Goal: Contribute content: Contribute content

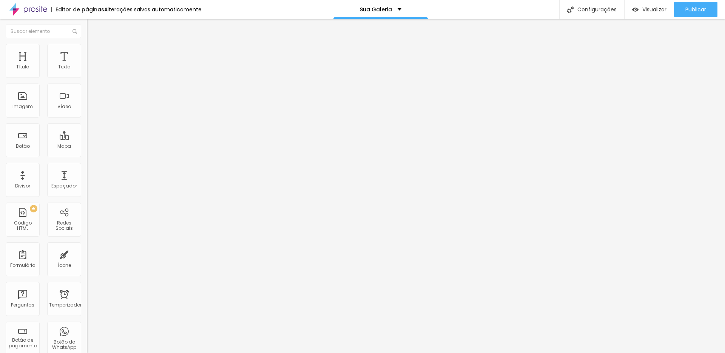
click at [91, 65] on font "Trocar imagem" at bounding box center [109, 62] width 37 height 6
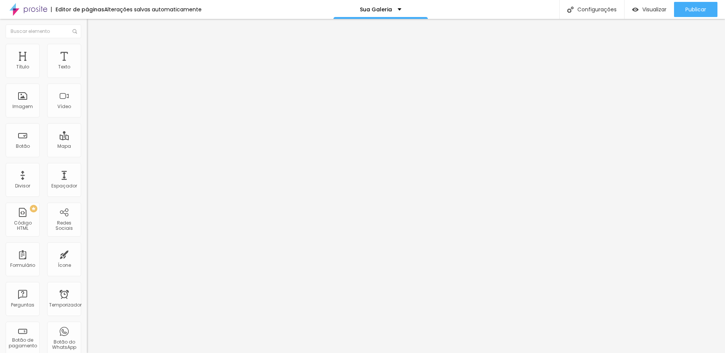
click at [87, 155] on input "text" at bounding box center [132, 152] width 91 height 8
paste input "[URL][DOMAIN_NAME]"
type input "[URL][DOMAIN_NAME]"
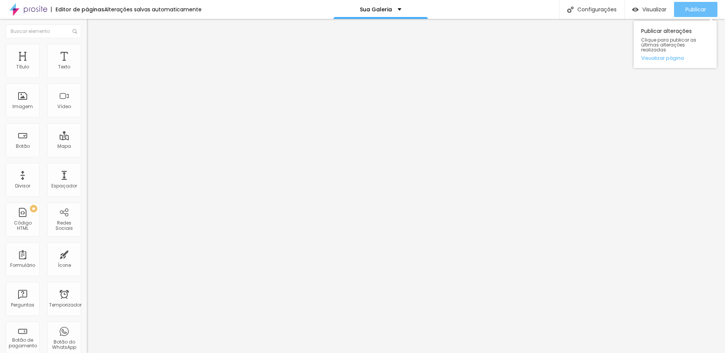
click at [686, 7] on font "Publicar" at bounding box center [695, 10] width 21 height 8
